Goal: Information Seeking & Learning: Learn about a topic

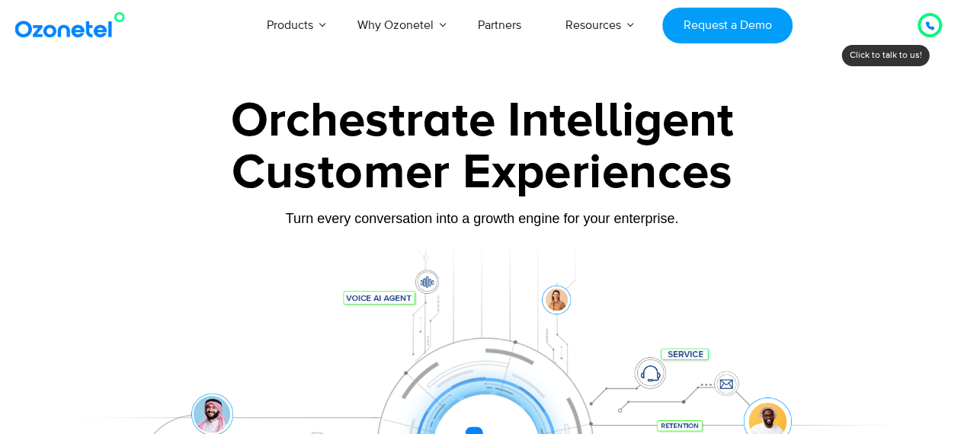
click at [928, 33] on div at bounding box center [929, 25] width 9 height 18
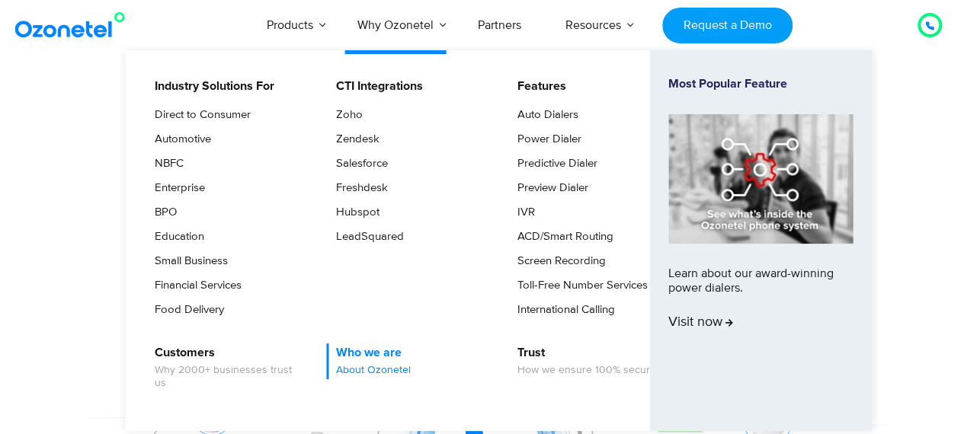
click at [367, 354] on link "Who we are About Ozonetel" at bounding box center [369, 362] width 87 height 36
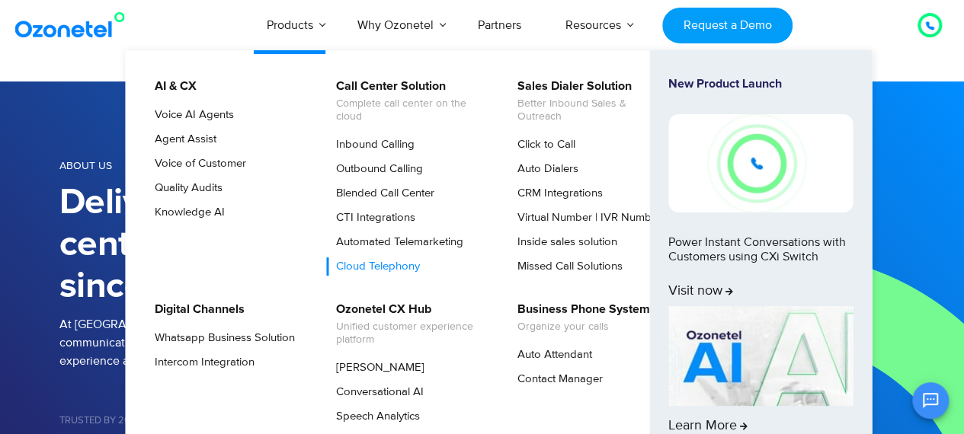
click at [361, 267] on link "Cloud Telephony" at bounding box center [374, 267] width 96 height 18
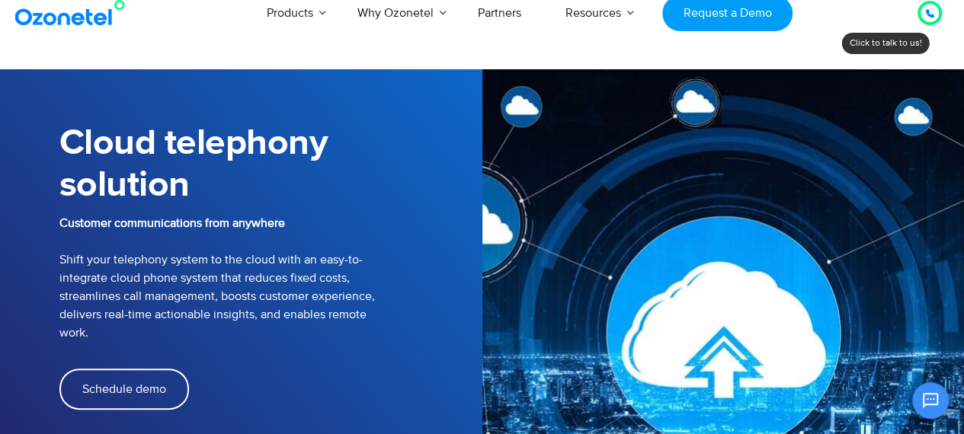
scroll to position [37, 0]
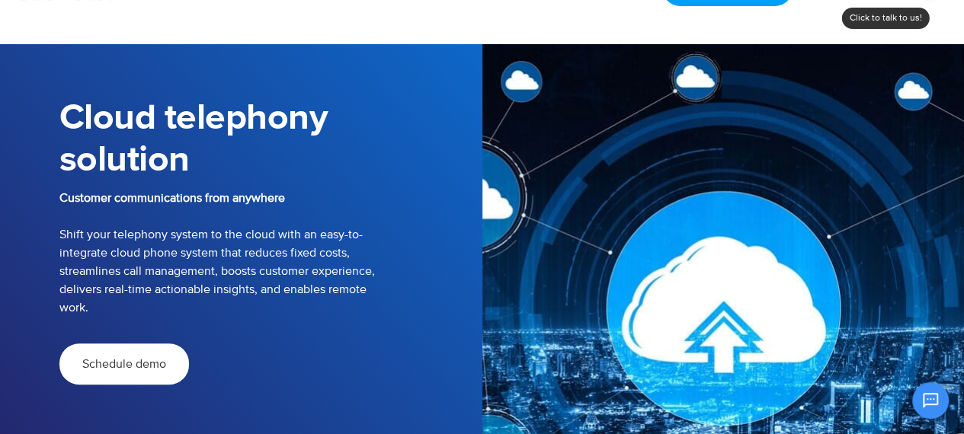
click at [140, 362] on span "Schedule demo" at bounding box center [124, 364] width 84 height 12
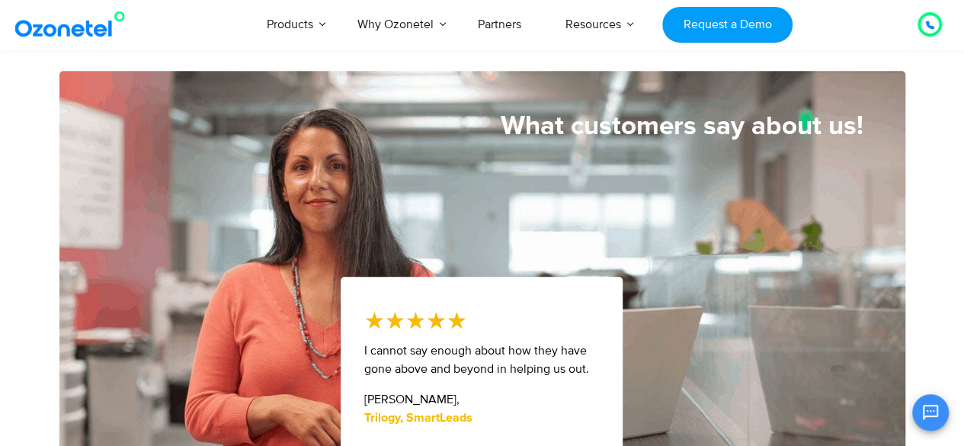
scroll to position [735, 0]
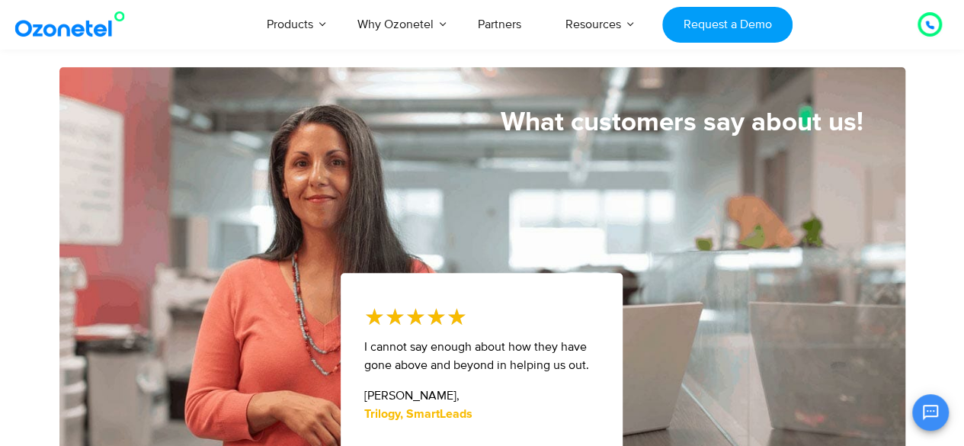
drag, startPoint x: 959, startPoint y: 123, endPoint x: 957, endPoint y: 173, distance: 50.3
click at [957, 173] on section "What customers say about us! ★ ★ ★ ★ ★ 5/5 I cannot say enough about how they h…" at bounding box center [482, 273] width 964 height 413
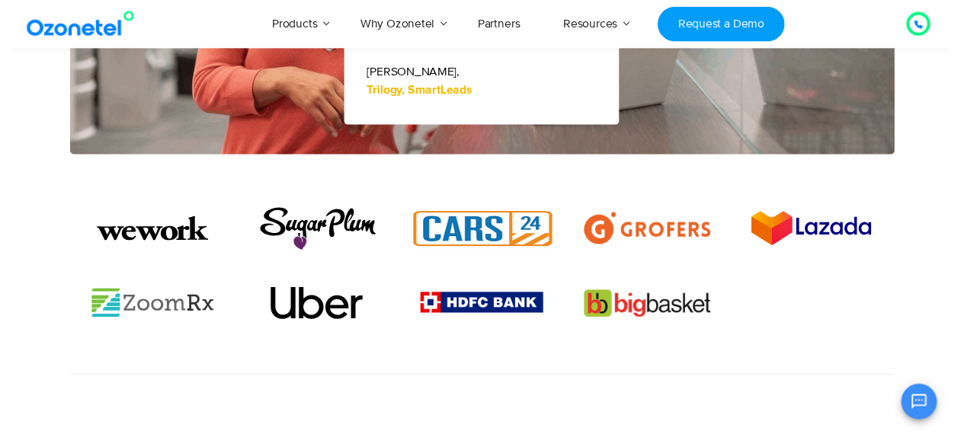
scroll to position [0, 0]
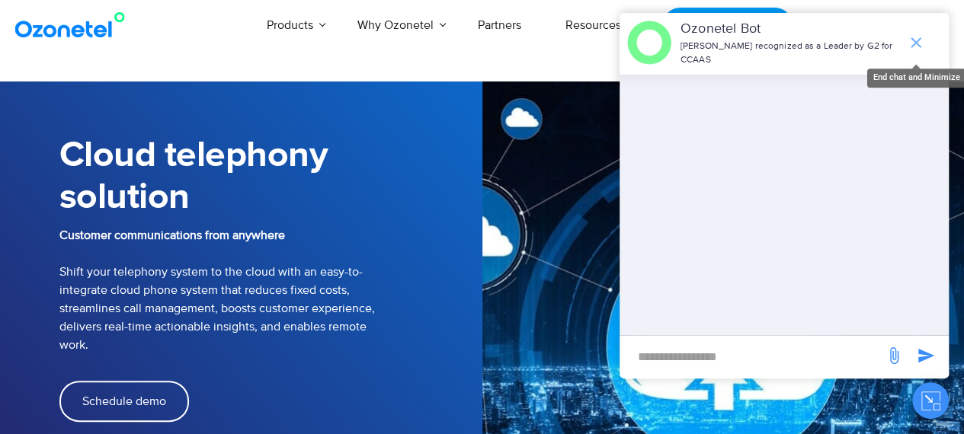
click at [910, 34] on icon "end chat or minimize" at bounding box center [916, 43] width 18 height 18
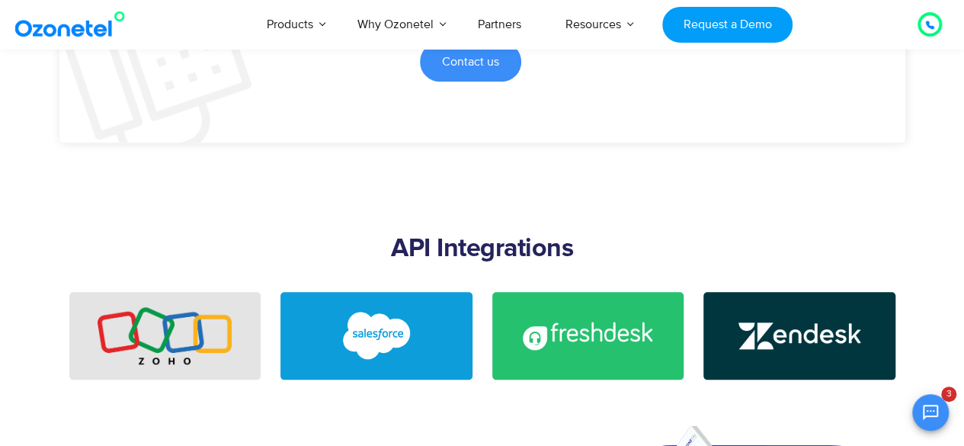
scroll to position [3521, 0]
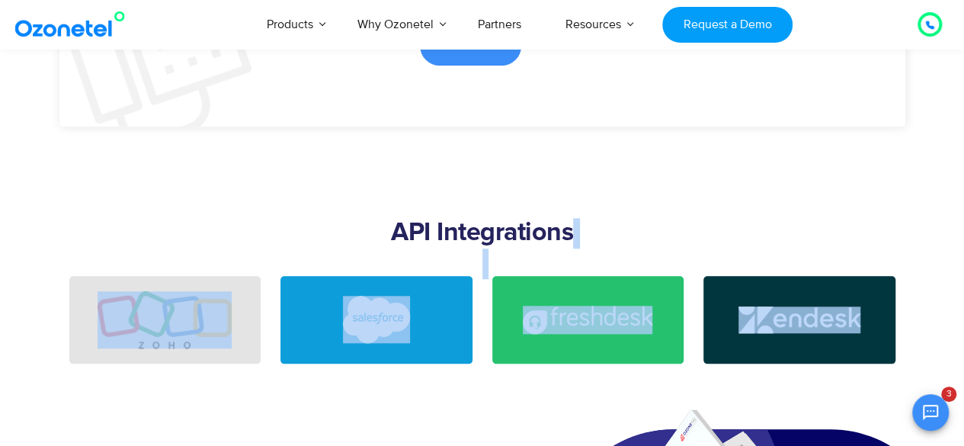
drag, startPoint x: 962, startPoint y: 252, endPoint x: 960, endPoint y: 292, distance: 39.7
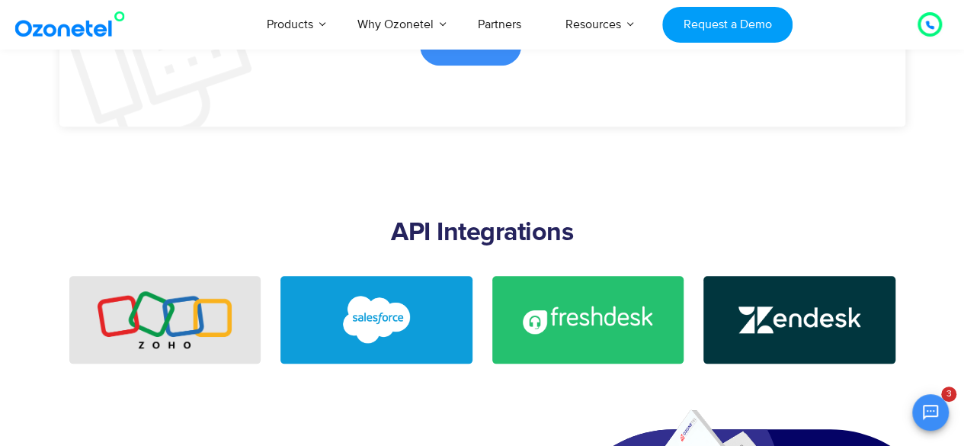
click at [957, 216] on section "API Integrations" at bounding box center [482, 211] width 964 height 154
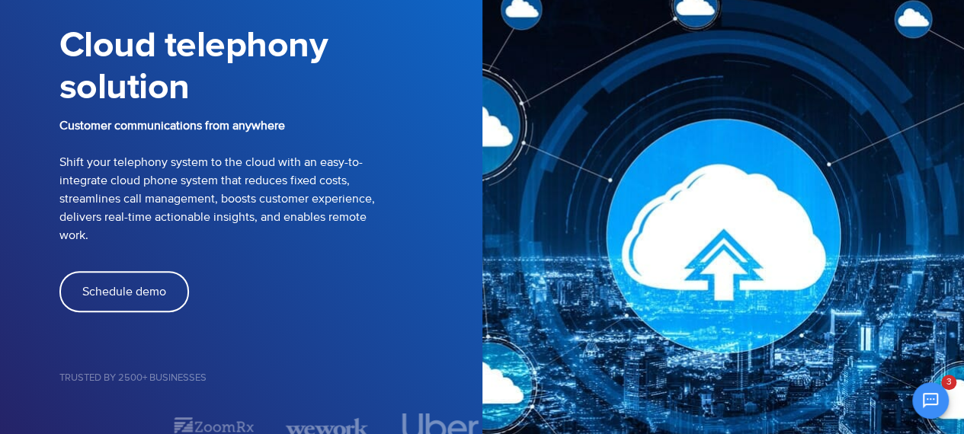
scroll to position [0, 0]
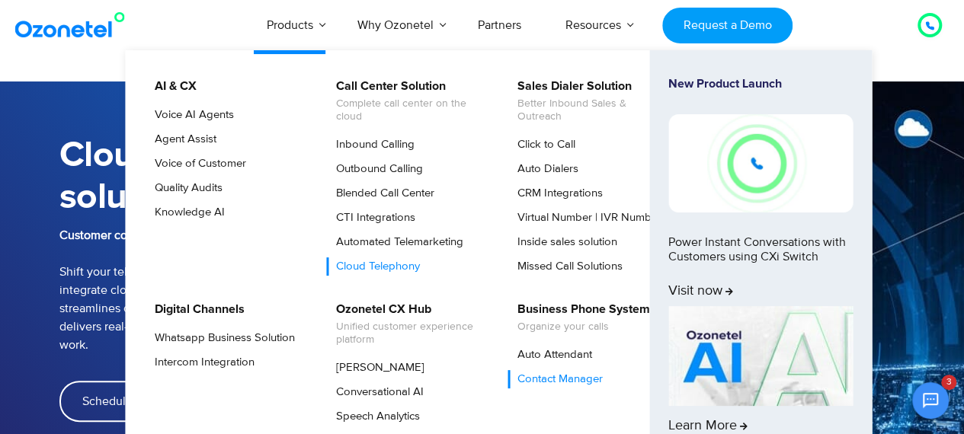
click at [544, 379] on link "Contact Manager" at bounding box center [557, 379] width 98 height 18
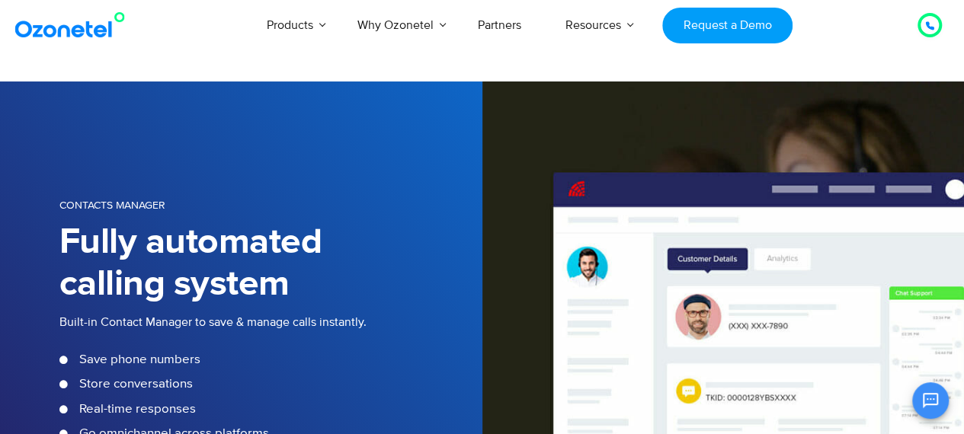
click at [81, 30] on img at bounding box center [72, 24] width 123 height 27
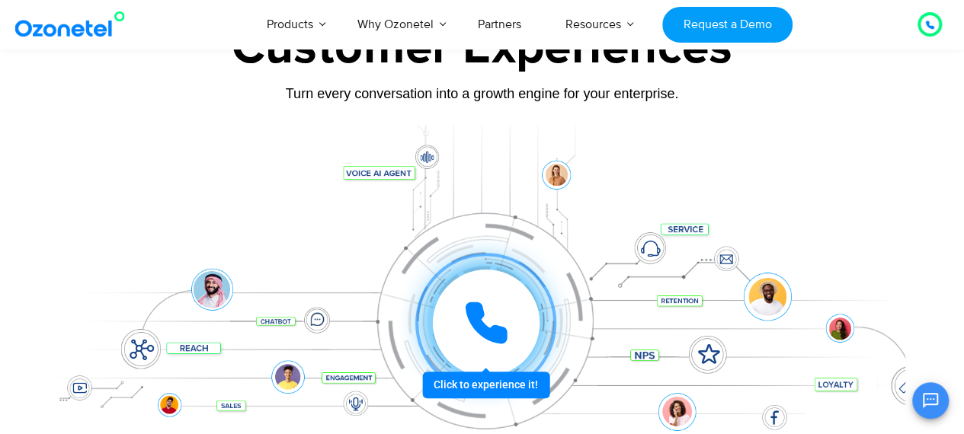
scroll to position [332, 0]
